Goal: Information Seeking & Learning: Find specific fact

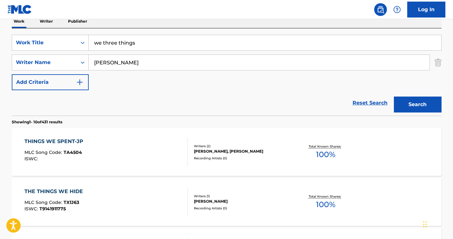
scroll to position [94, 0]
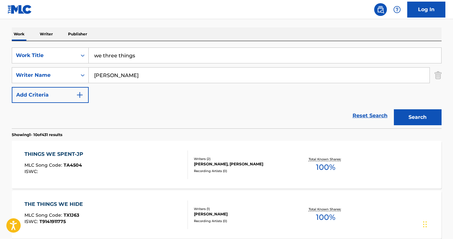
drag, startPoint x: 146, startPoint y: 57, endPoint x: 25, endPoint y: 45, distance: 121.1
click at [25, 45] on div "SearchWithCriteriae8801e4f-04aa-4da3-96ef-b2bd779f1efa Work Title we three thin…" at bounding box center [227, 84] width 430 height 87
type input "deep thoughts"
drag, startPoint x: 116, startPoint y: 76, endPoint x: 53, endPoint y: 67, distance: 63.8
click at [53, 67] on div "SearchWithCriteria82d07ab8-859d-46ac-8a44-4a28ce86789b Writer Name [PERSON_NAME]" at bounding box center [227, 75] width 430 height 16
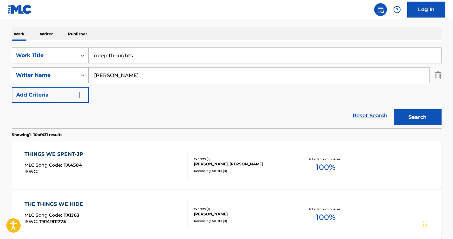
paste input "Track Number O"
type input "Track Number One"
click at [394, 109] on button "Search" at bounding box center [418, 117] width 48 height 16
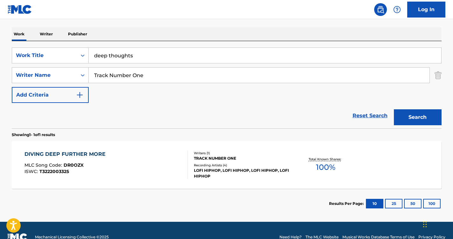
drag, startPoint x: 164, startPoint y: 77, endPoint x: 9, endPoint y: 54, distance: 156.9
click at [9, 54] on div "The MLC Public Work Search The accuracy and completeness of The MLC's data is d…" at bounding box center [226, 79] width 445 height 277
paste input "Search Form"
click at [124, 77] on input "Search Form" at bounding box center [259, 74] width 341 height 15
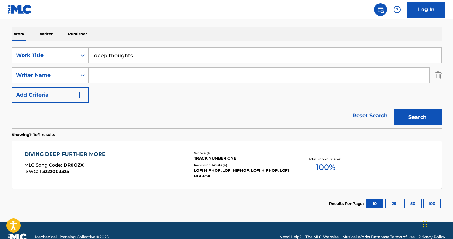
paste input "Dreamcloud Haze"
click at [134, 78] on input "Dreamcloud Haze" at bounding box center [259, 74] width 341 height 15
type input "Dreamcloud Haze"
drag, startPoint x: 152, startPoint y: 59, endPoint x: 51, endPoint y: 45, distance: 101.5
click at [51, 45] on div "SearchWithCriteriae8801e4f-04aa-4da3-96ef-b2bd779f1efa Work Title deep thoughts…" at bounding box center [227, 84] width 430 height 87
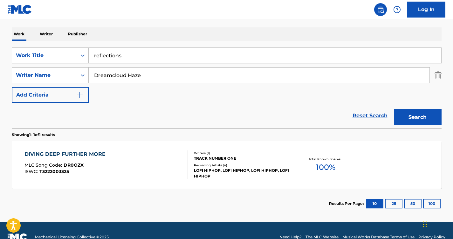
type input "reflections"
click at [93, 75] on input "Dreamcloud Haze" at bounding box center [259, 74] width 341 height 15
click at [425, 112] on button "Search" at bounding box center [418, 117] width 48 height 16
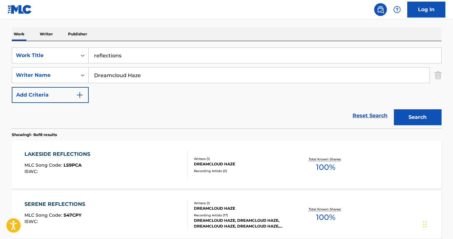
click at [66, 199] on div "SERENE REFLECTIONS MLC Song Code : S47CPY ISWC : Writers ( 1 ) DREAMCLOUD HAZE …" at bounding box center [227, 214] width 430 height 48
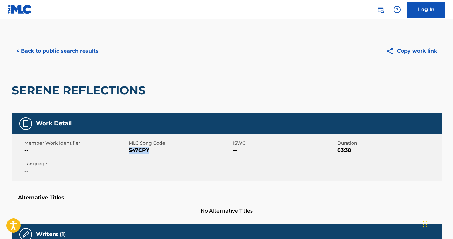
drag, startPoint x: 149, startPoint y: 149, endPoint x: 129, endPoint y: 150, distance: 20.7
click at [129, 150] on span "S47CPY" at bounding box center [180, 150] width 103 height 8
copy span "S47CPY"
click at [72, 50] on button "< Back to public search results" at bounding box center [57, 51] width 91 height 16
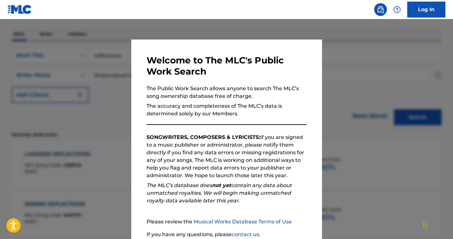
click at [97, 100] on div at bounding box center [226, 138] width 453 height 239
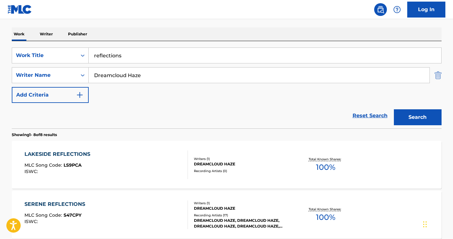
click at [438, 74] on img "Search Form" at bounding box center [438, 75] width 7 height 16
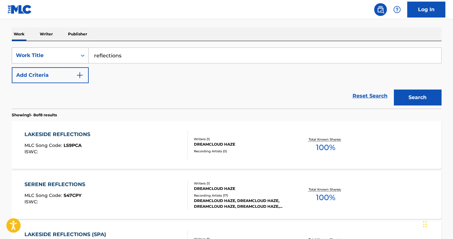
click at [80, 56] on icon "Search Form" at bounding box center [83, 55] width 6 height 6
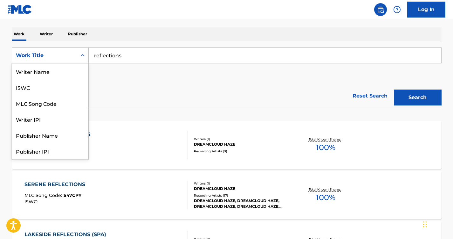
scroll to position [32, 0]
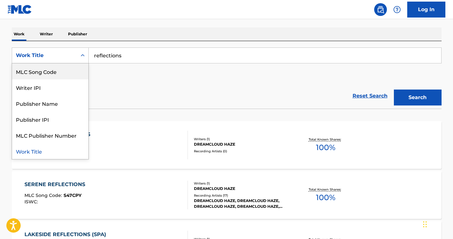
click at [59, 73] on div "MLC Song Code" at bounding box center [50, 71] width 76 height 16
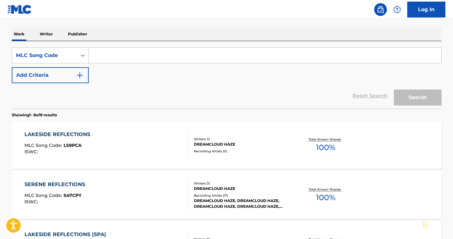
click at [133, 57] on input "Search Form" at bounding box center [265, 55] width 353 height 15
paste input "O27815"
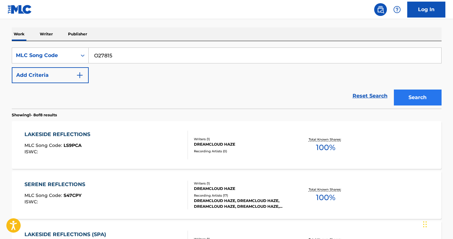
type input "O27815"
click at [403, 93] on button "Search" at bounding box center [418, 97] width 48 height 16
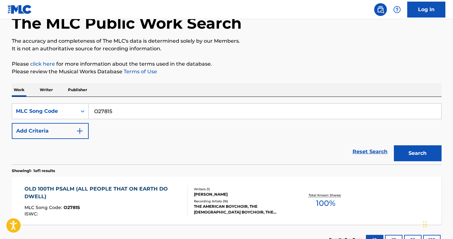
scroll to position [88, 0]
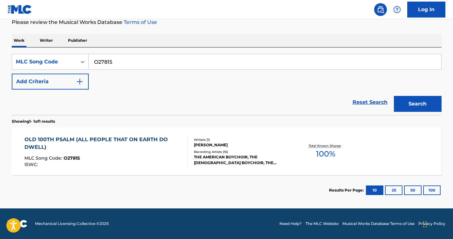
drag, startPoint x: 143, startPoint y: 62, endPoint x: 82, endPoint y: 53, distance: 61.4
click at [82, 53] on div "SearchWithCriteria572a8fb8-b0df-455b-bcf5-c459a824a492 MLC Song Code O27815 Add…" at bounding box center [227, 80] width 430 height 67
click at [77, 62] on div "Search Form" at bounding box center [82, 61] width 11 height 11
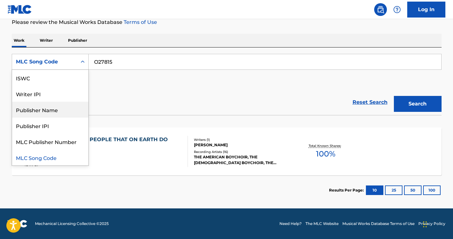
scroll to position [0, 0]
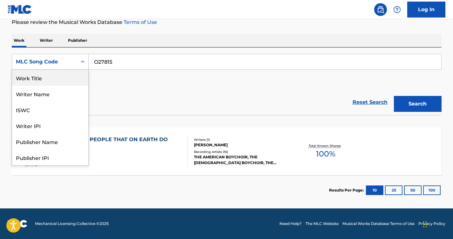
click at [61, 79] on div "Work Title" at bounding box center [50, 78] width 76 height 16
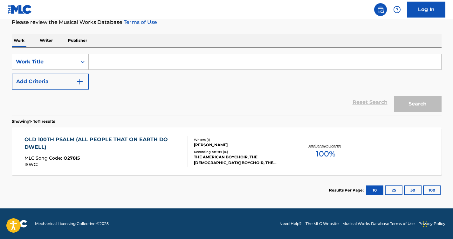
click at [125, 61] on input "Search Form" at bounding box center [265, 61] width 353 height 15
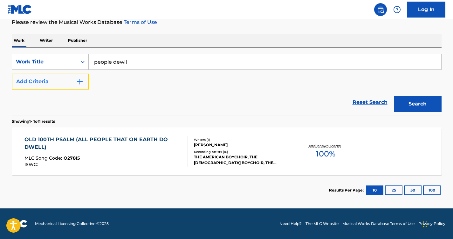
click at [79, 81] on img "Search Form" at bounding box center [80, 82] width 8 height 8
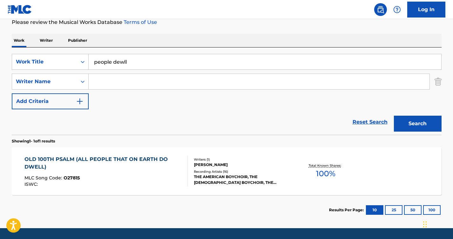
click at [145, 54] on div "people dewll" at bounding box center [265, 62] width 353 height 16
click at [143, 61] on input "people dewll" at bounding box center [265, 61] width 353 height 15
type input "people dwell"
click at [143, 81] on input "Search Form" at bounding box center [259, 81] width 341 height 15
type input "[PERSON_NAME]"
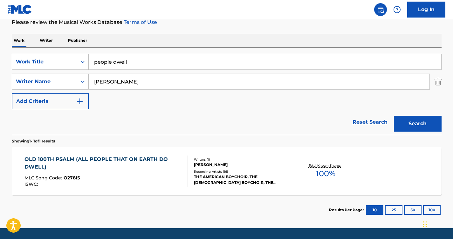
click at [394, 115] on button "Search" at bounding box center [418, 123] width 48 height 16
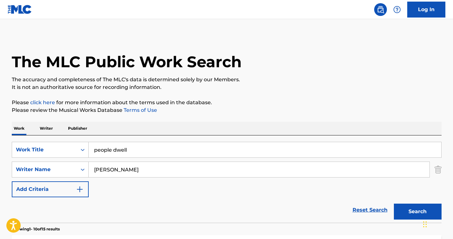
drag, startPoint x: 110, startPoint y: 145, endPoint x: 57, endPoint y: 128, distance: 55.5
click at [399, 211] on button "Search" at bounding box center [418, 211] width 48 height 16
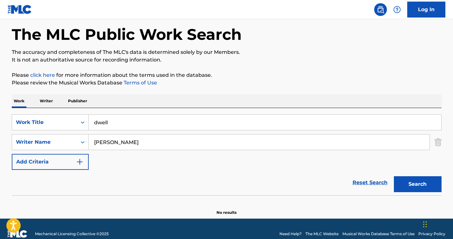
scroll to position [38, 0]
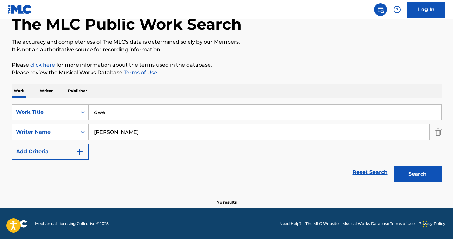
drag, startPoint x: 157, startPoint y: 112, endPoint x: 40, endPoint y: 91, distance: 119.5
click at [40, 91] on div "Work Writer Publisher SearchWithCriteriaa42daa34-0108-4b41-bbc1-0ec571f7d2cb Wo…" at bounding box center [227, 144] width 430 height 121
type input "d"
type input "s"
type input "reflections"
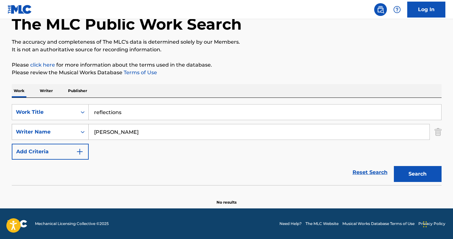
drag, startPoint x: 120, startPoint y: 131, endPoint x: 58, endPoint y: 131, distance: 62.3
click at [58, 131] on div "SearchWithCriteria82d07ab8-859d-46ac-8a44-4a28ce86789b Writer Name [PERSON_NAME]" at bounding box center [227, 132] width 430 height 16
type input "dreamcloud"
click at [394, 166] on button "Search" at bounding box center [418, 174] width 48 height 16
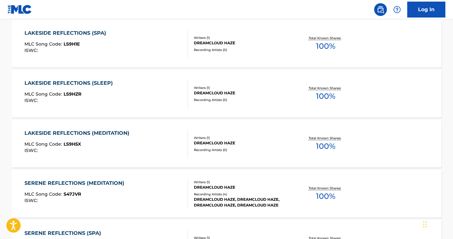
scroll to position [300, 0]
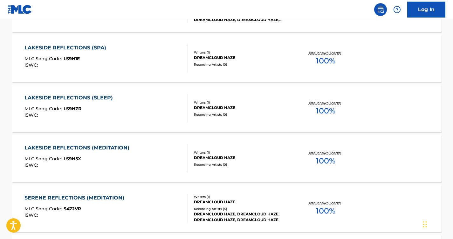
click at [100, 193] on div "SERENE REFLECTIONS (MEDITATION) MLC Song Code : S47JVR ISWC : Writers ( 1 ) DRE…" at bounding box center [227, 208] width 430 height 48
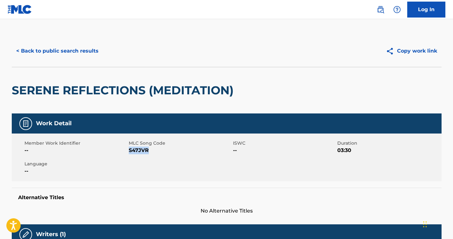
drag, startPoint x: 149, startPoint y: 148, endPoint x: 129, endPoint y: 150, distance: 20.1
click at [129, 150] on span "S47JVR" at bounding box center [180, 150] width 103 height 8
copy span "S47JVR"
click at [75, 48] on button "< Back to public search results" at bounding box center [57, 51] width 91 height 16
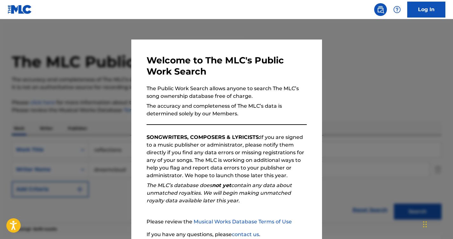
scroll to position [336, 0]
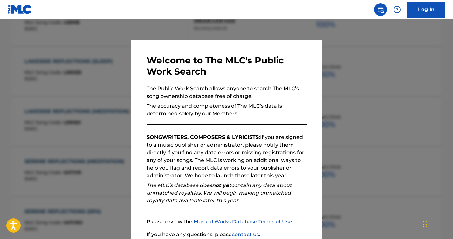
click at [114, 168] on div at bounding box center [226, 138] width 453 height 239
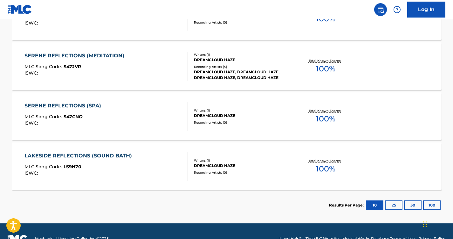
scroll to position [457, 0]
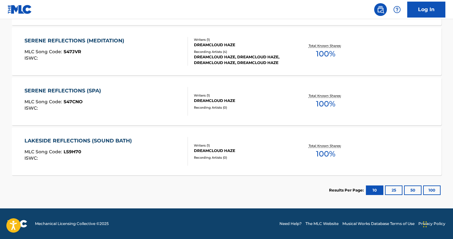
click at [85, 92] on div "SERENE REFLECTIONS (SPA)" at bounding box center [64, 91] width 80 height 8
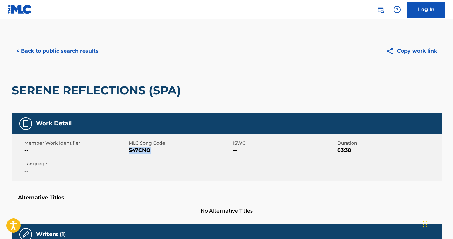
drag, startPoint x: 152, startPoint y: 148, endPoint x: 130, endPoint y: 149, distance: 22.6
click at [130, 149] on span "S47CNO" at bounding box center [180, 150] width 103 height 8
copy span "S47CNO"
